Goal: Obtain resource: Obtain resource

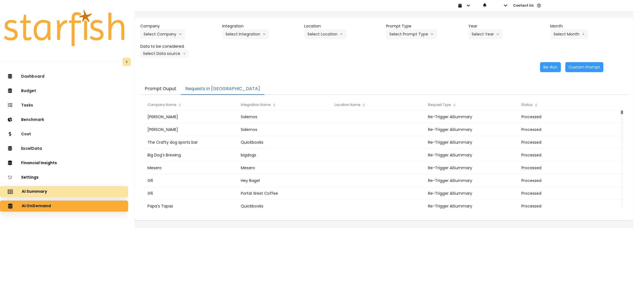
click at [88, 196] on div "AI Summary" at bounding box center [63, 192] width 119 height 12
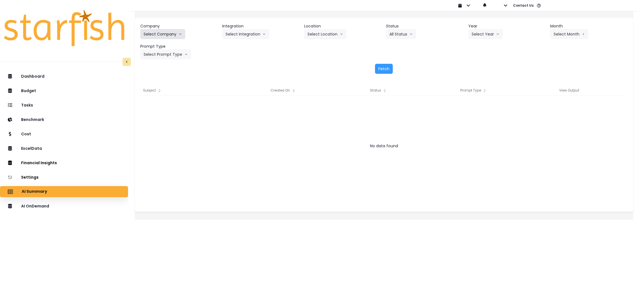
click at [182, 36] on icon "arrow down line" at bounding box center [180, 34] width 3 height 6
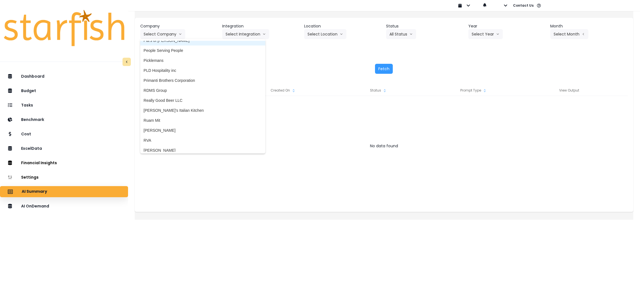
scroll to position [916, 0]
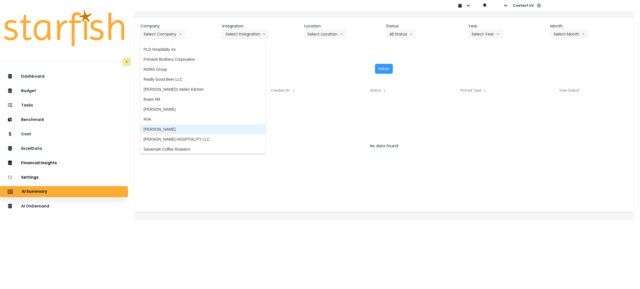
click at [177, 129] on span "[PERSON_NAME]" at bounding box center [203, 130] width 118 height 6
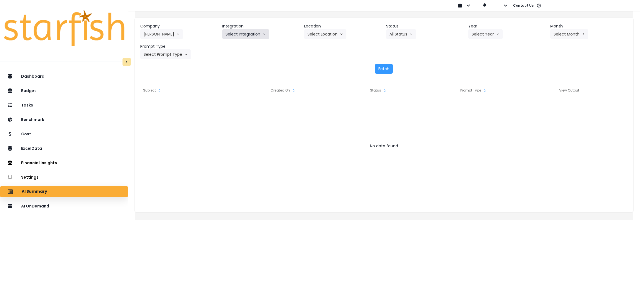
click at [258, 39] on button "Select Integration" at bounding box center [245, 34] width 47 height 10
click at [231, 50] on li "Salernos" at bounding box center [233, 46] width 22 height 10
click at [482, 35] on button "Select Year" at bounding box center [485, 34] width 34 height 10
click at [474, 66] on span "2025" at bounding box center [476, 66] width 9 height 6
click at [576, 37] on button "Select Month" at bounding box center [569, 34] width 38 height 10
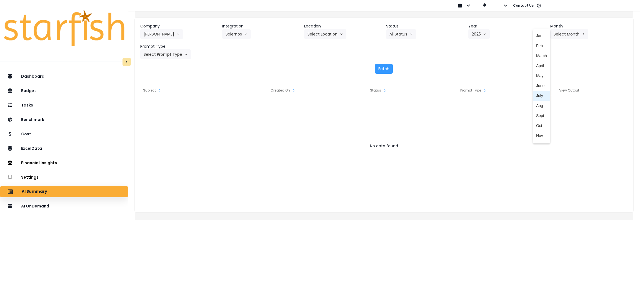
click at [536, 98] on span "July" at bounding box center [541, 96] width 11 height 6
click at [179, 51] on button "Select Prompt Type" at bounding box center [165, 54] width 51 height 10
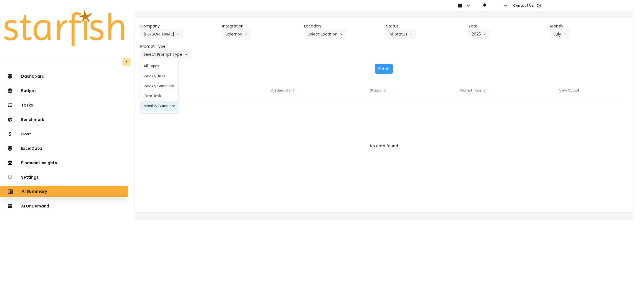
click at [175, 104] on span "Monthly Summary" at bounding box center [159, 106] width 31 height 6
click at [381, 68] on button "Fetch" at bounding box center [384, 69] width 18 height 10
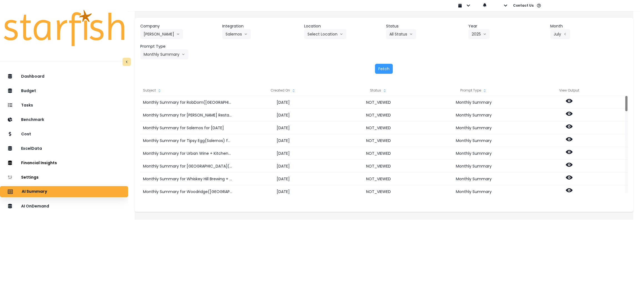
click at [334, 69] on div "Fetch" at bounding box center [383, 69] width 487 height 10
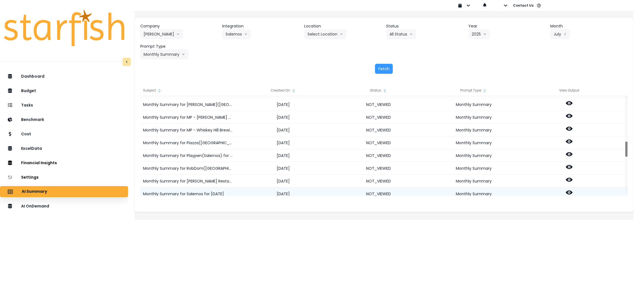
click at [572, 190] on icon at bounding box center [569, 192] width 7 height 7
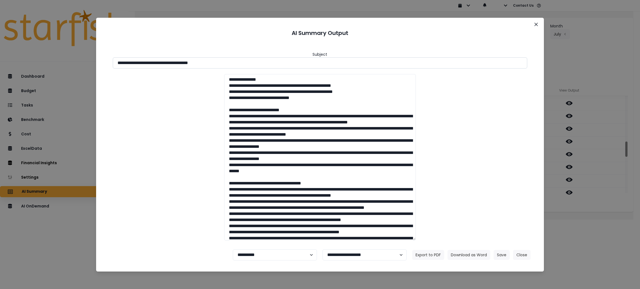
click at [315, 60] on input "**********" at bounding box center [320, 62] width 415 height 11
drag, startPoint x: 274, startPoint y: 63, endPoint x: 7, endPoint y: 63, distance: 266.3
click at [7, 63] on div "**********" at bounding box center [320, 144] width 640 height 289
click at [474, 253] on button "Download as Word" at bounding box center [468, 255] width 43 height 10
click at [516, 167] on div at bounding box center [320, 157] width 426 height 167
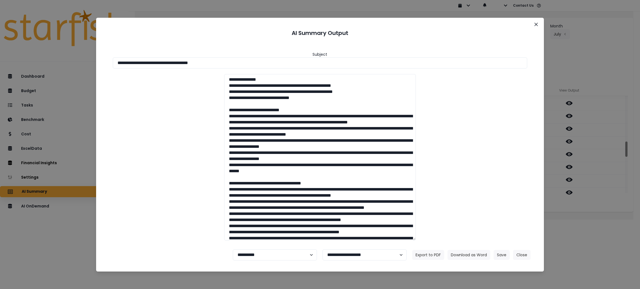
click at [567, 226] on div "**********" at bounding box center [320, 144] width 640 height 289
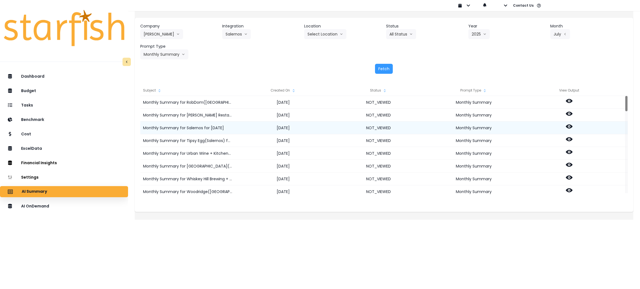
click at [572, 126] on icon at bounding box center [569, 127] width 7 height 4
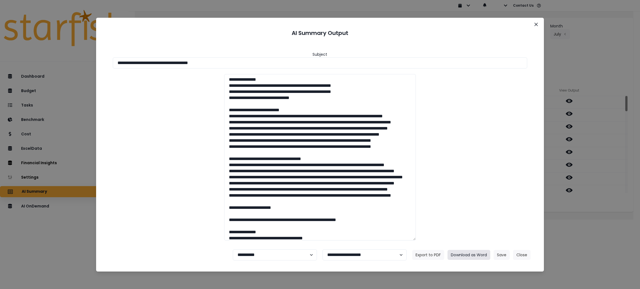
click at [465, 253] on button "Download as Word" at bounding box center [468, 255] width 43 height 10
click at [521, 256] on button "Close" at bounding box center [521, 255] width 17 height 10
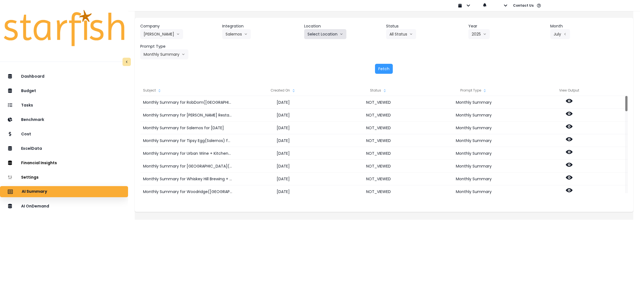
click at [334, 36] on button "Select Location" at bounding box center [325, 34] width 42 height 10
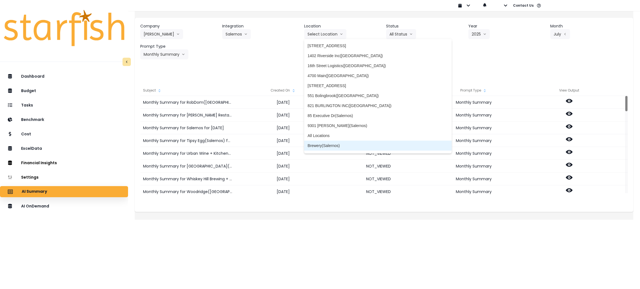
click at [329, 147] on span "Brewery(Salernos)" at bounding box center [377, 146] width 141 height 6
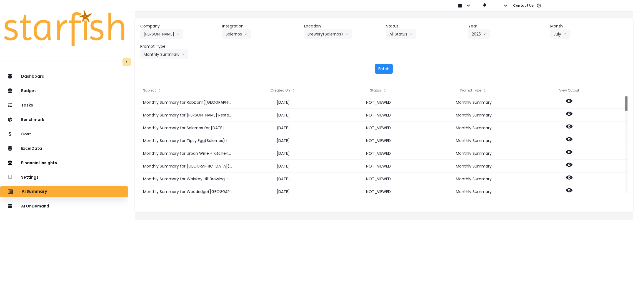
click at [387, 71] on button "Fetch" at bounding box center [384, 69] width 18 height 10
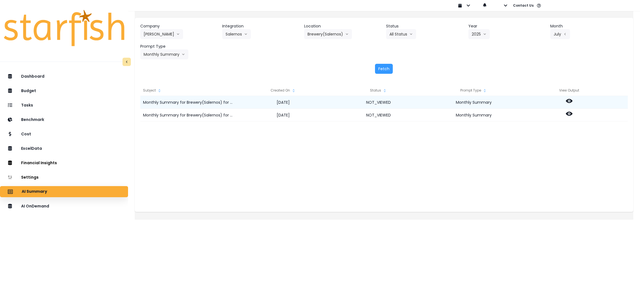
click at [572, 99] on icon at bounding box center [569, 101] width 7 height 7
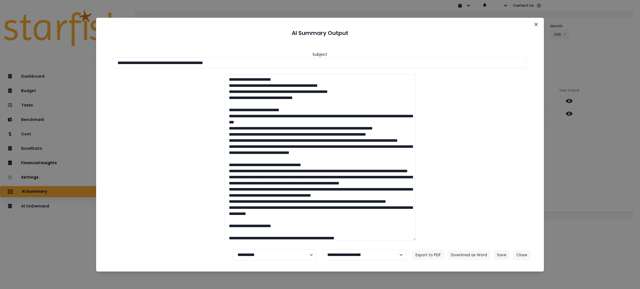
drag, startPoint x: 246, startPoint y: 64, endPoint x: 0, endPoint y: 47, distance: 246.7
click at [0, 47] on div "**********" at bounding box center [320, 144] width 640 height 289
click at [472, 252] on button "Download as Word" at bounding box center [468, 255] width 43 height 10
drag, startPoint x: 567, startPoint y: 176, endPoint x: 566, endPoint y: 141, distance: 34.7
click at [567, 176] on div "**********" at bounding box center [320, 144] width 640 height 289
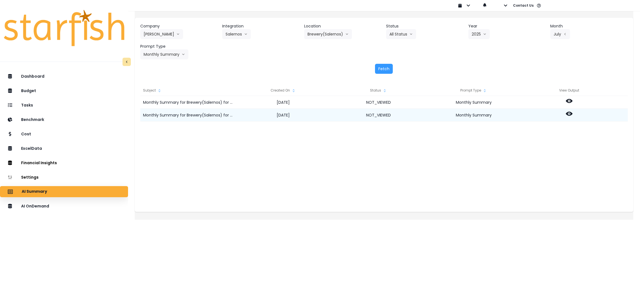
click at [572, 113] on icon at bounding box center [569, 114] width 7 height 4
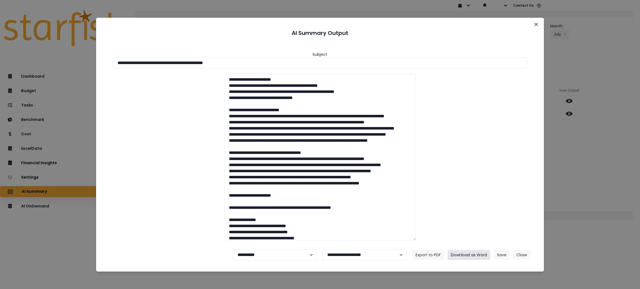
click at [469, 251] on button "Download as Word" at bounding box center [468, 255] width 43 height 10
click at [519, 252] on button "Close" at bounding box center [521, 255] width 17 height 10
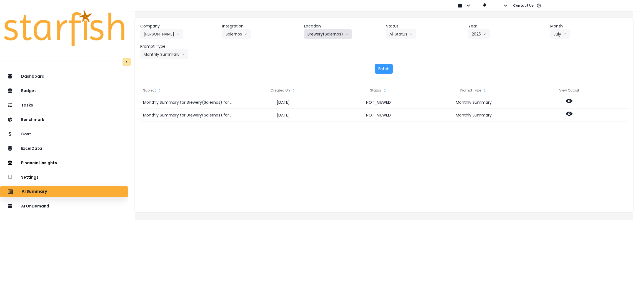
click at [319, 35] on button "Brewery(Salernos)" at bounding box center [328, 34] width 48 height 10
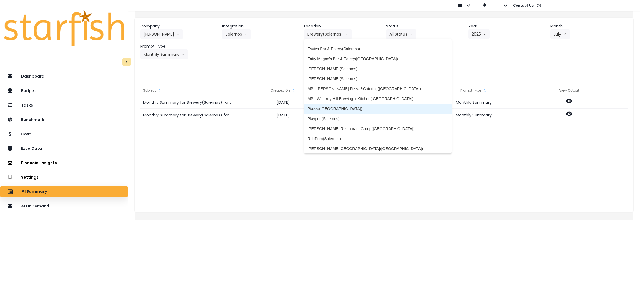
scroll to position [83, 0]
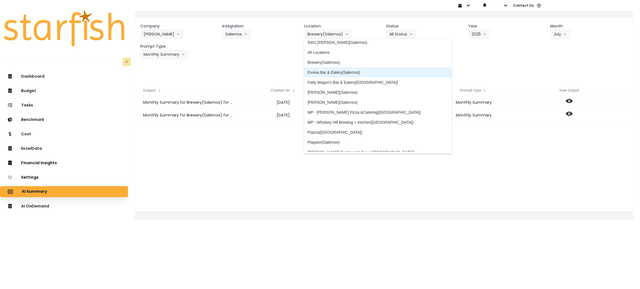
click at [346, 73] on span "Evviva Bar & Eatery(Salernos)" at bounding box center [377, 73] width 141 height 6
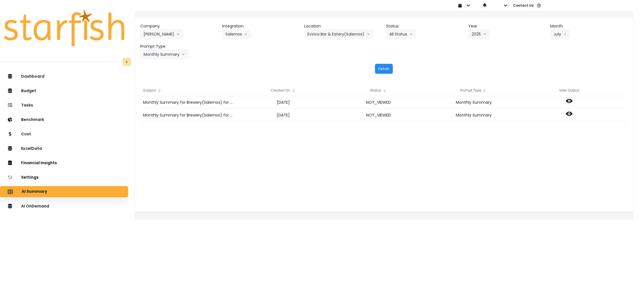
click at [381, 69] on button "Fetch" at bounding box center [384, 69] width 18 height 10
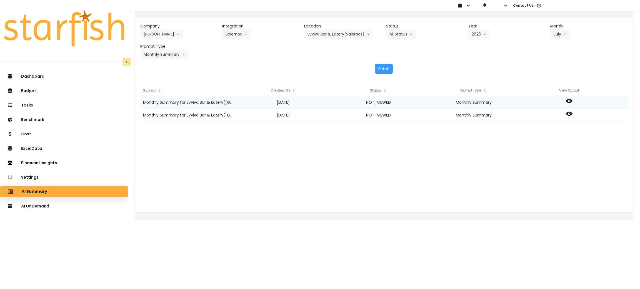
click at [572, 98] on icon at bounding box center [569, 101] width 7 height 7
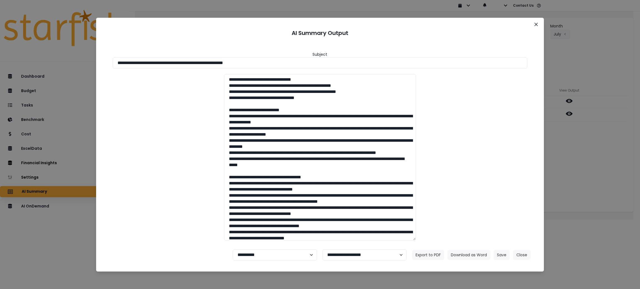
drag, startPoint x: 291, startPoint y: 62, endPoint x: 0, endPoint y: 62, distance: 291.3
click at [0, 62] on div "**********" at bounding box center [320, 144] width 640 height 289
click at [471, 251] on button "Download as Word" at bounding box center [468, 255] width 43 height 10
click at [510, 176] on div at bounding box center [320, 157] width 426 height 167
click at [520, 256] on button "Close" at bounding box center [521, 255] width 17 height 10
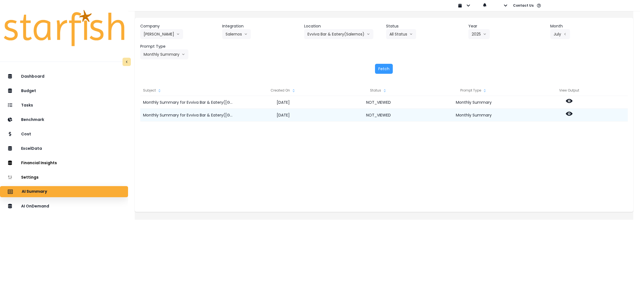
click at [572, 113] on icon at bounding box center [569, 114] width 7 height 7
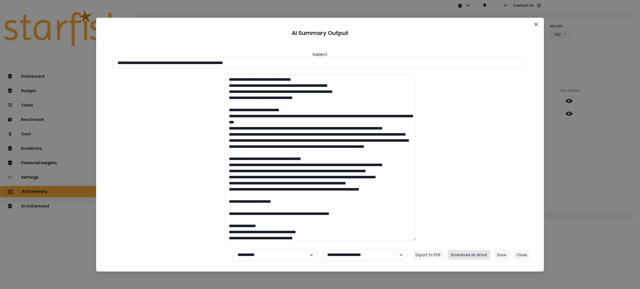
click at [457, 252] on button "Download as Word" at bounding box center [468, 255] width 43 height 10
click at [536, 22] on button "Close" at bounding box center [536, 24] width 9 height 9
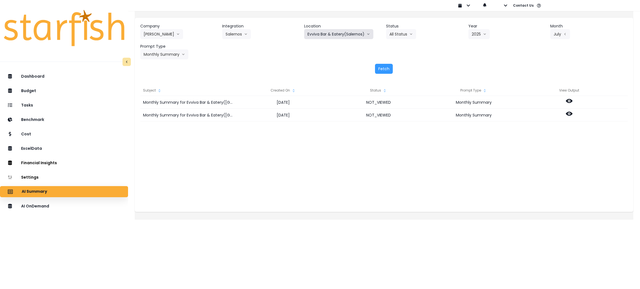
click at [319, 34] on button "Evviva Bar & Eatery(Salernos)" at bounding box center [338, 34] width 69 height 10
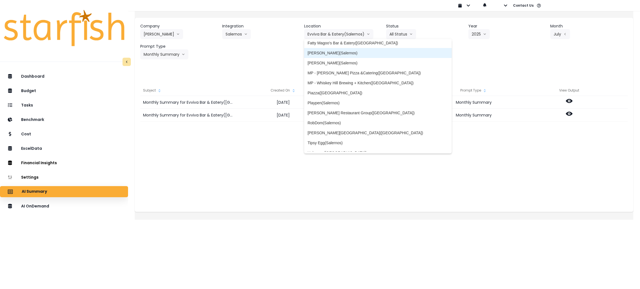
scroll to position [125, 0]
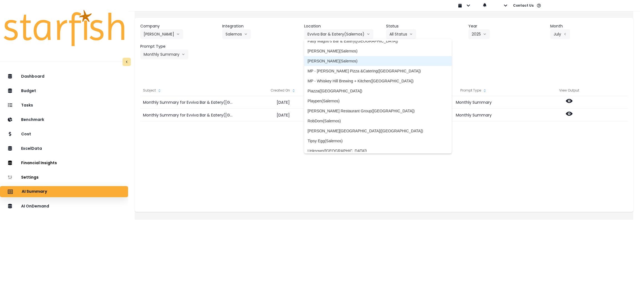
click at [330, 61] on span "[PERSON_NAME](Salernos)" at bounding box center [377, 61] width 141 height 6
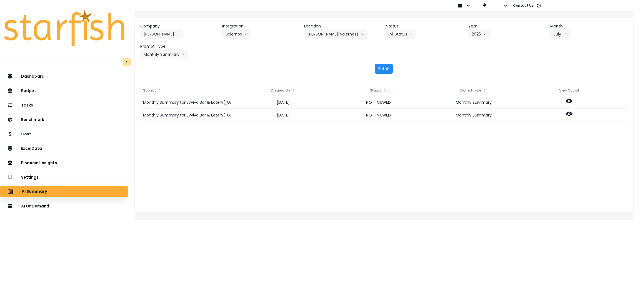
click at [386, 66] on button "Fetch" at bounding box center [384, 69] width 18 height 10
click at [274, 172] on div "Monthly Summary for [PERSON_NAME]([GEOGRAPHIC_DATA]) for [DATE] [DATE] NOT_VIEW…" at bounding box center [383, 151] width 487 height 111
drag, startPoint x: 518, startPoint y: 184, endPoint x: 510, endPoint y: 187, distance: 8.7
click at [518, 184] on div "Monthly Summary for [PERSON_NAME]([GEOGRAPHIC_DATA]) for [DATE] [DATE] NOT_VIEW…" at bounding box center [383, 151] width 487 height 111
click at [580, 212] on html "Dashboard Budget Tasks Benchmark Cost ExcelData Financial Insights Location Ana…" at bounding box center [320, 106] width 640 height 212
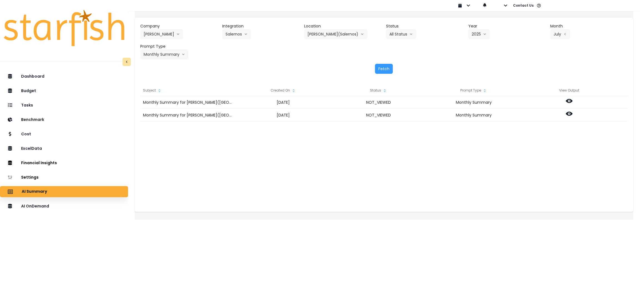
drag, startPoint x: 527, startPoint y: 214, endPoint x: 517, endPoint y: 223, distance: 13.2
click at [527, 214] on div "Company [PERSON_NAME] 86 Costs Asti Bagel Cafe Balance Grille Bald Ginger Bar B…" at bounding box center [384, 114] width 499 height 212
click at [410, 162] on div "Monthly Summary for [PERSON_NAME]([GEOGRAPHIC_DATA]) for [DATE] [DATE] NOT_VIEW…" at bounding box center [383, 151] width 487 height 111
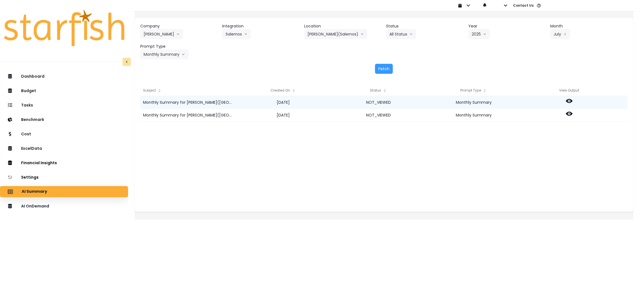
click at [572, 98] on icon at bounding box center [569, 101] width 7 height 7
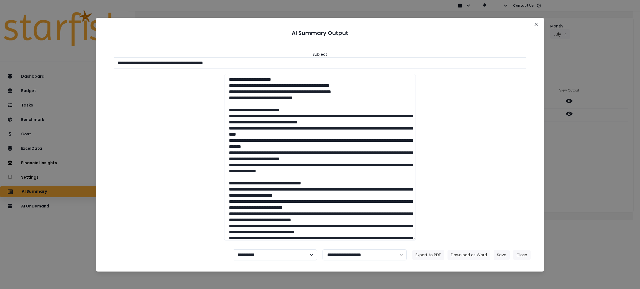
drag, startPoint x: 256, startPoint y: 62, endPoint x: 0, endPoint y: 62, distance: 256.1
click at [0, 62] on div "**********" at bounding box center [320, 144] width 640 height 289
click at [466, 258] on button "Download as Word" at bounding box center [468, 255] width 43 height 10
click at [521, 170] on div at bounding box center [320, 157] width 426 height 167
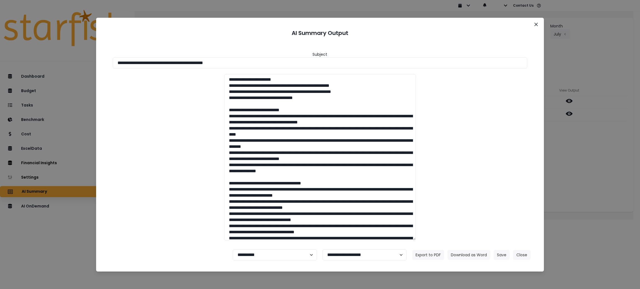
click at [580, 139] on div "**********" at bounding box center [320, 144] width 640 height 289
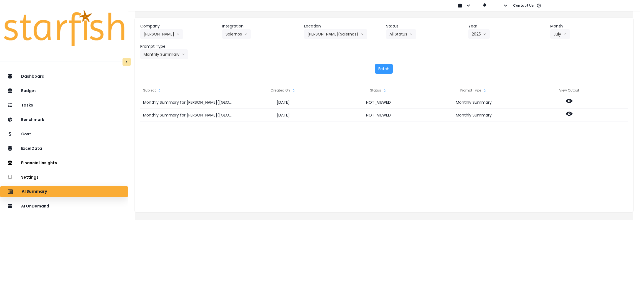
click at [572, 111] on icon at bounding box center [569, 114] width 7 height 7
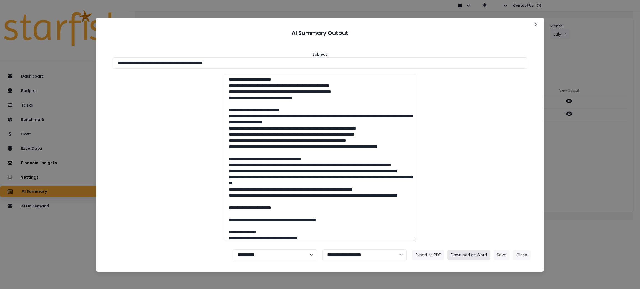
click at [467, 254] on button "Download as Word" at bounding box center [468, 255] width 43 height 10
click at [490, 137] on div at bounding box center [320, 157] width 426 height 167
click at [518, 253] on button "Close" at bounding box center [521, 255] width 17 height 10
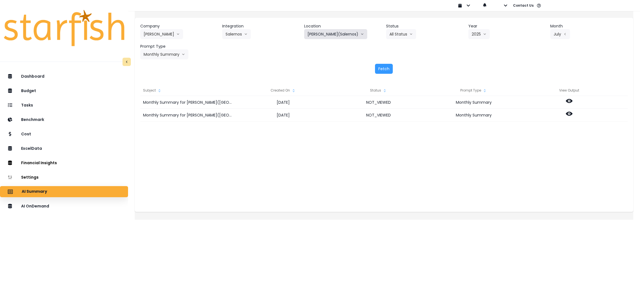
click at [330, 35] on button "[PERSON_NAME](Salernos)" at bounding box center [335, 34] width 63 height 10
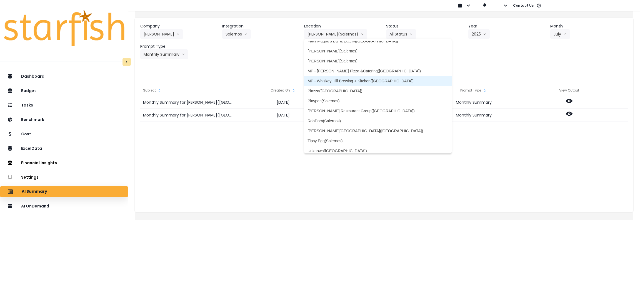
click at [337, 78] on span "MP - Whiskey Hill Brewing + Kitchen([GEOGRAPHIC_DATA])" at bounding box center [377, 81] width 141 height 6
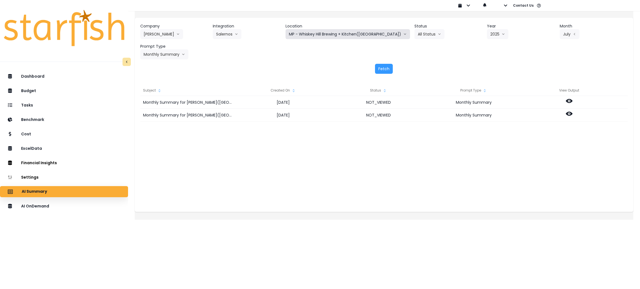
click at [361, 38] on button "MP - Whiskey Hill Brewing + Kitchen([GEOGRAPHIC_DATA])" at bounding box center [348, 34] width 124 height 10
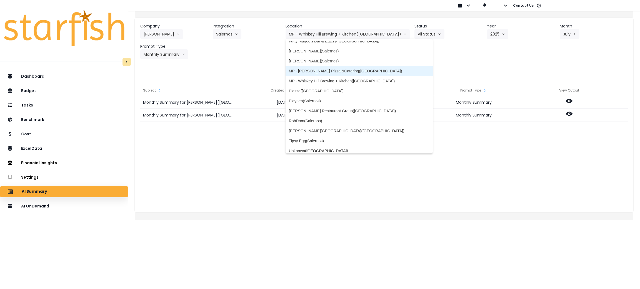
click at [348, 70] on span "MP - [PERSON_NAME] Pizza &Catering([GEOGRAPHIC_DATA])" at bounding box center [359, 71] width 141 height 6
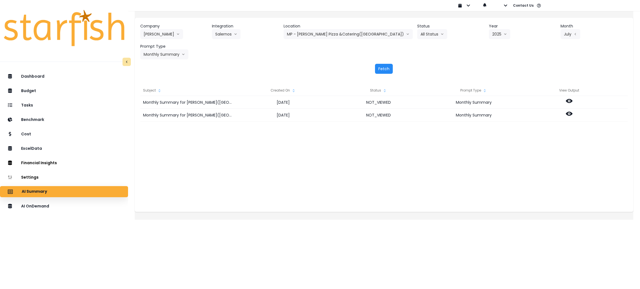
click at [389, 71] on button "Fetch" at bounding box center [384, 69] width 18 height 10
drag, startPoint x: 339, startPoint y: 225, endPoint x: 415, endPoint y: 196, distance: 80.7
click at [339, 220] on div "Company [PERSON_NAME] 86 Costs Asti Bagel Cafe Balance Grille Bald Ginger Bar B…" at bounding box center [384, 114] width 499 height 212
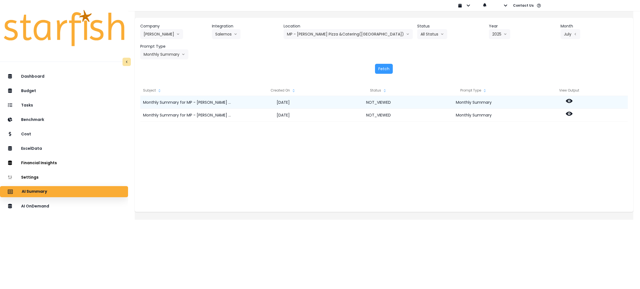
click at [576, 97] on div at bounding box center [568, 102] width 95 height 13
click at [572, 99] on icon at bounding box center [569, 101] width 7 height 4
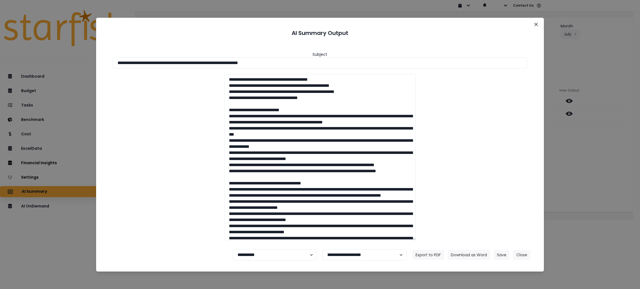
drag, startPoint x: 319, startPoint y: 63, endPoint x: 0, endPoint y: 63, distance: 318.6
click at [0, 63] on div "**********" at bounding box center [320, 144] width 640 height 289
click at [462, 251] on button "Download as Word" at bounding box center [468, 255] width 43 height 10
drag, startPoint x: 564, startPoint y: 168, endPoint x: 567, endPoint y: 125, distance: 43.2
click at [564, 168] on div "**********" at bounding box center [320, 144] width 640 height 289
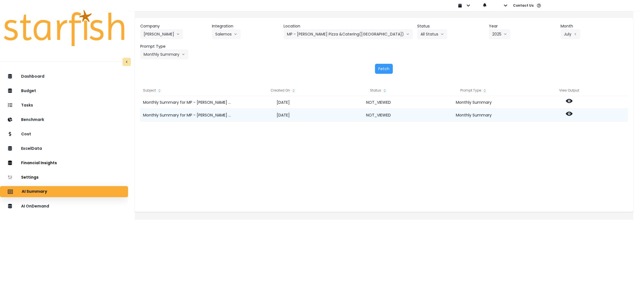
click at [572, 113] on icon at bounding box center [569, 114] width 7 height 4
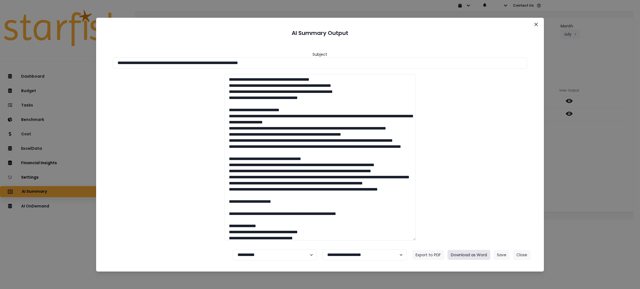
click at [472, 255] on button "Download as Word" at bounding box center [468, 255] width 43 height 10
click at [522, 255] on button "Close" at bounding box center [521, 255] width 17 height 10
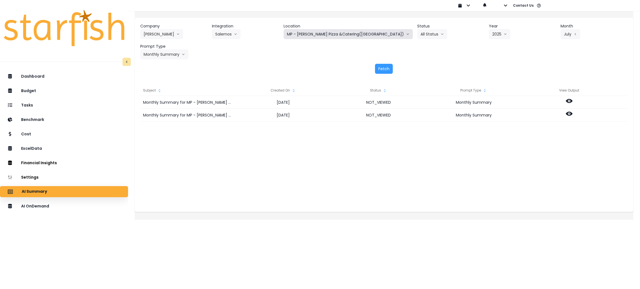
click at [337, 31] on button "MP - [PERSON_NAME] Pizza &Catering([GEOGRAPHIC_DATA])" at bounding box center [348, 34] width 129 height 10
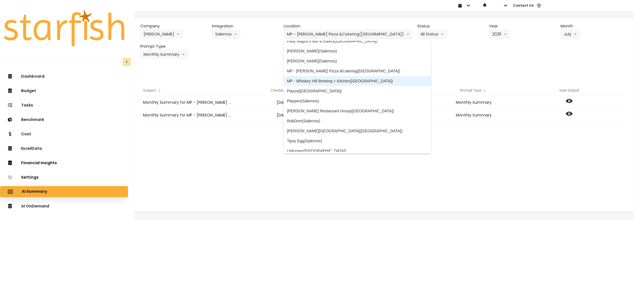
click at [344, 82] on span "MP - Whiskey Hill Brewing + Kitchen([GEOGRAPHIC_DATA])" at bounding box center [357, 81] width 141 height 6
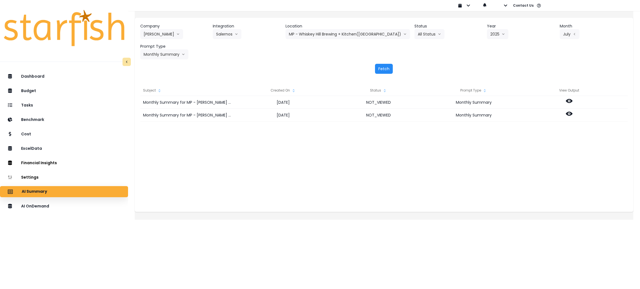
click at [378, 64] on button "Fetch" at bounding box center [384, 69] width 18 height 10
click at [392, 177] on div "Monthly Summary for MP - Whiskey Hill Brewing + Kitchen([GEOGRAPHIC_DATA]) for …" at bounding box center [383, 151] width 487 height 111
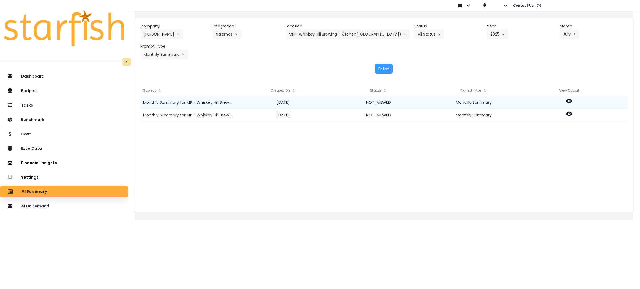
click at [572, 99] on icon at bounding box center [569, 101] width 7 height 7
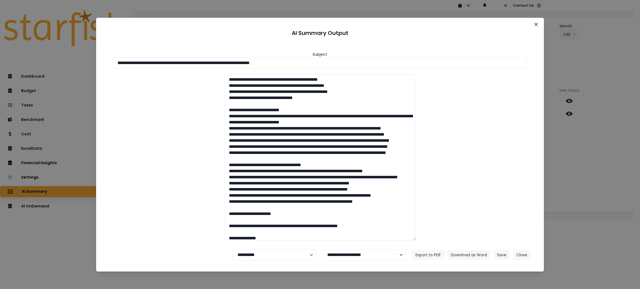
drag, startPoint x: 329, startPoint y: 63, endPoint x: 0, endPoint y: 66, distance: 329.4
click at [0, 66] on div "**********" at bounding box center [320, 144] width 640 height 289
click at [470, 258] on button "Download as Word" at bounding box center [468, 255] width 43 height 10
drag, startPoint x: 576, startPoint y: 191, endPoint x: 576, endPoint y: 140, distance: 51.7
click at [576, 191] on div "**********" at bounding box center [320, 144] width 640 height 289
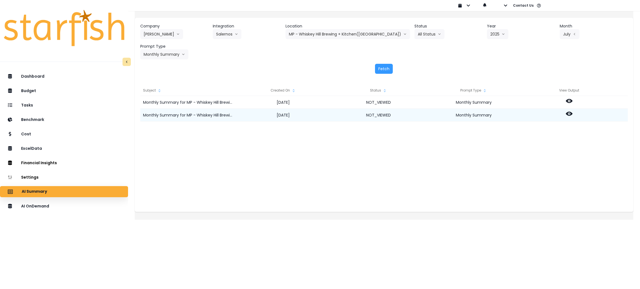
click at [572, 115] on icon at bounding box center [569, 114] width 7 height 4
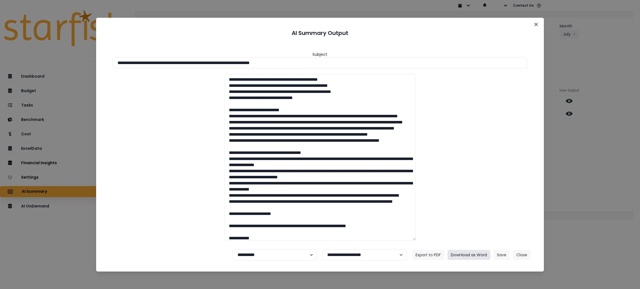
click at [469, 259] on button "Download as Word" at bounding box center [468, 255] width 43 height 10
